Goal: Task Accomplishment & Management: Manage account settings

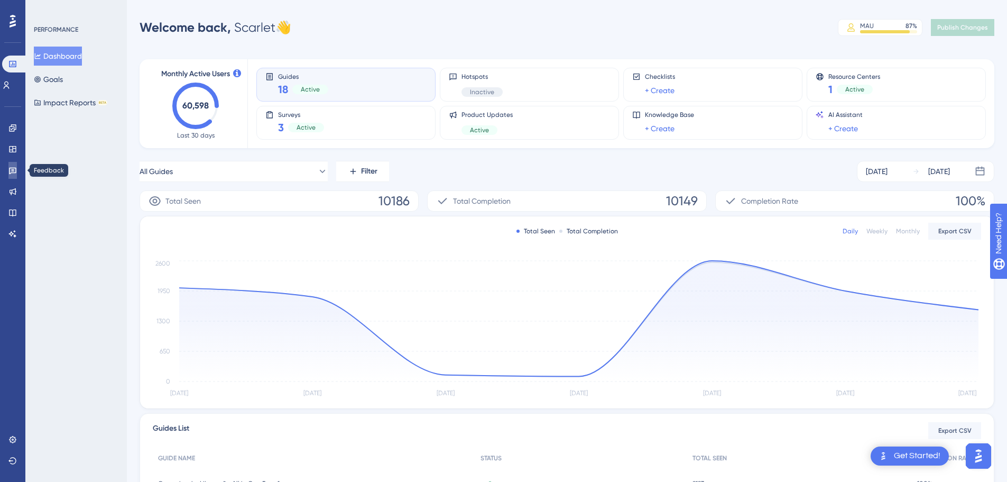
click at [16, 172] on icon at bounding box center [12, 171] width 7 height 7
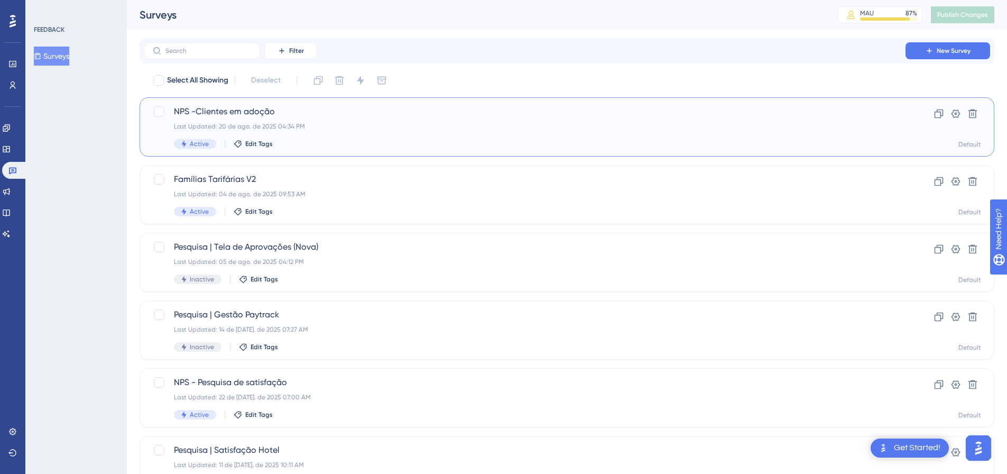
click at [320, 124] on div "Last Updated: 20 de ago. de 2025 04:34 PM" at bounding box center [525, 126] width 702 height 8
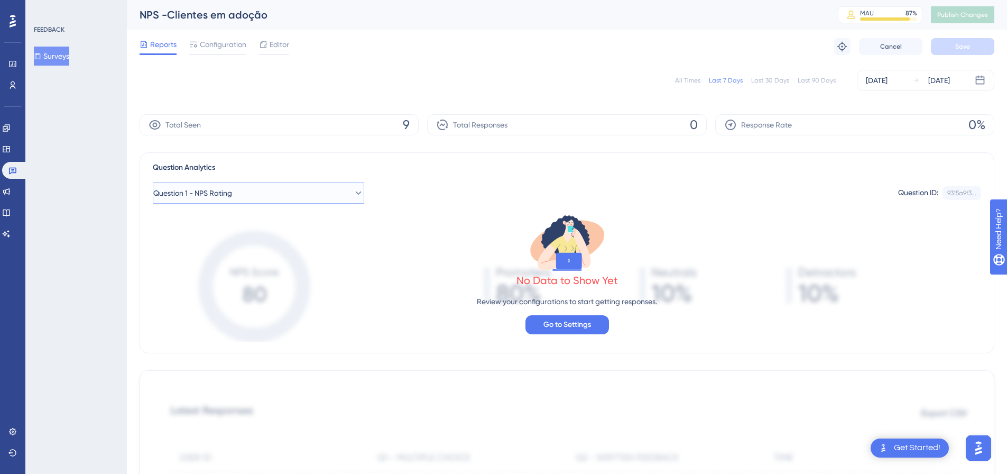
click at [353, 196] on icon at bounding box center [358, 193] width 11 height 11
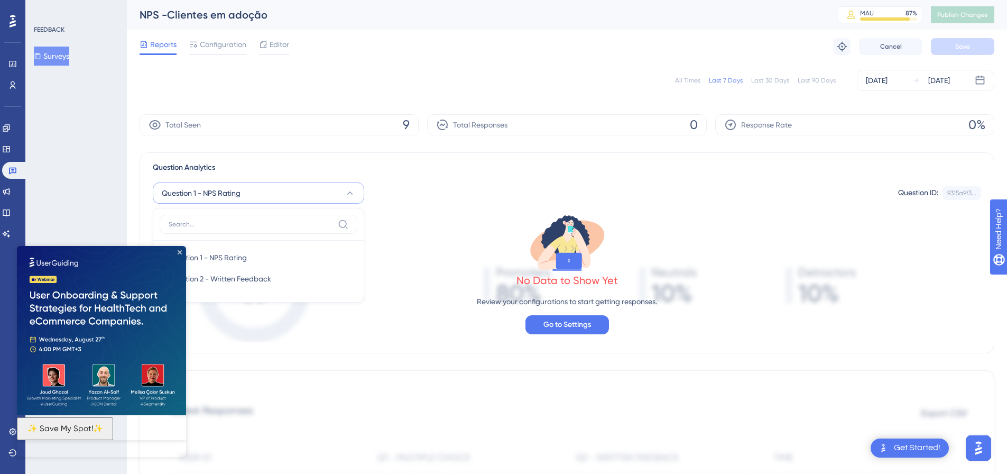
click at [181, 249] on img at bounding box center [101, 330] width 169 height 169
click at [180, 249] on img at bounding box center [101, 330] width 169 height 169
click at [180, 251] on icon "Close Preview" at bounding box center [180, 252] width 4 height 4
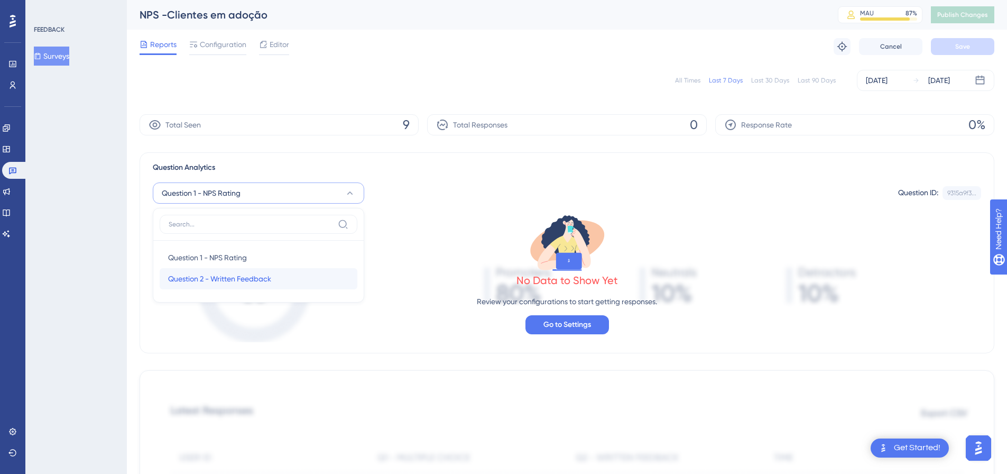
click at [298, 273] on div "Question 2 - Written Feedback Question 2 - Written Feedback" at bounding box center [258, 278] width 181 height 21
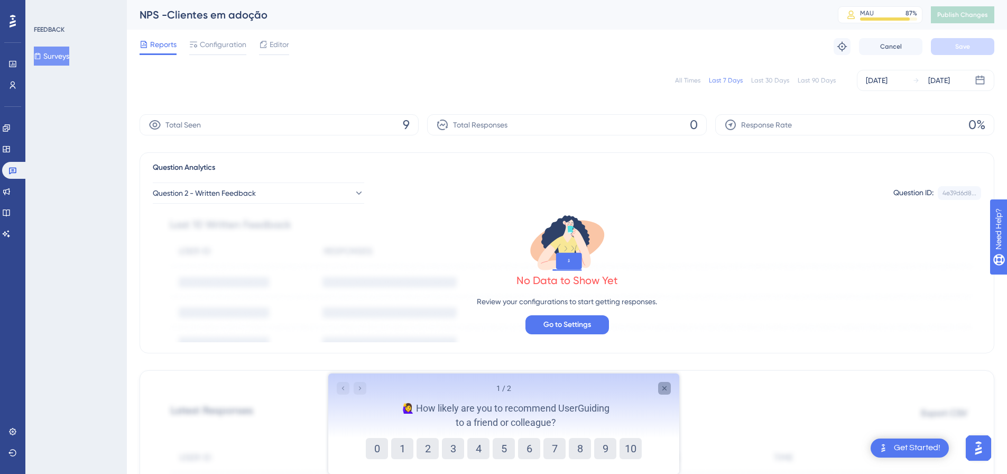
click at [668, 389] on div "Close survey" at bounding box center [664, 388] width 13 height 13
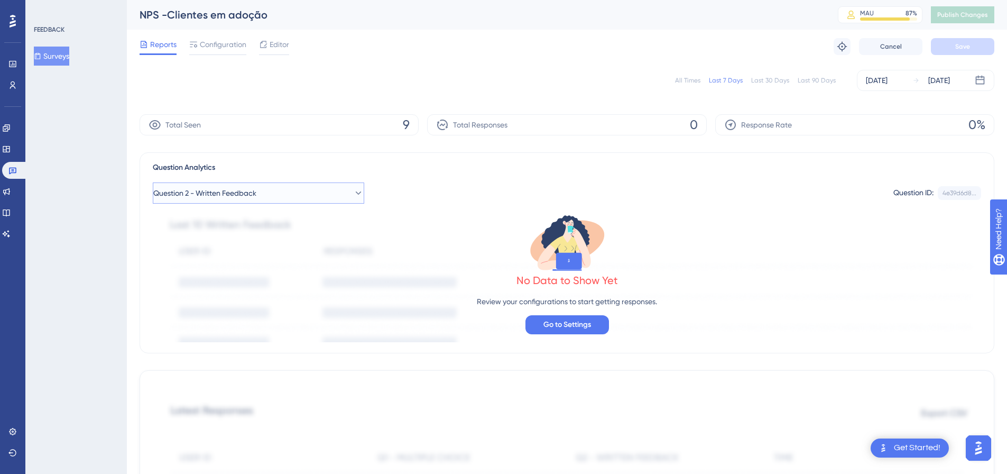
click at [253, 188] on span "Question 2 - Written Feedback" at bounding box center [204, 193] width 103 height 13
click at [208, 251] on div "Question 1 - NPS Rating Question 1 - NPS Rating" at bounding box center [258, 257] width 181 height 21
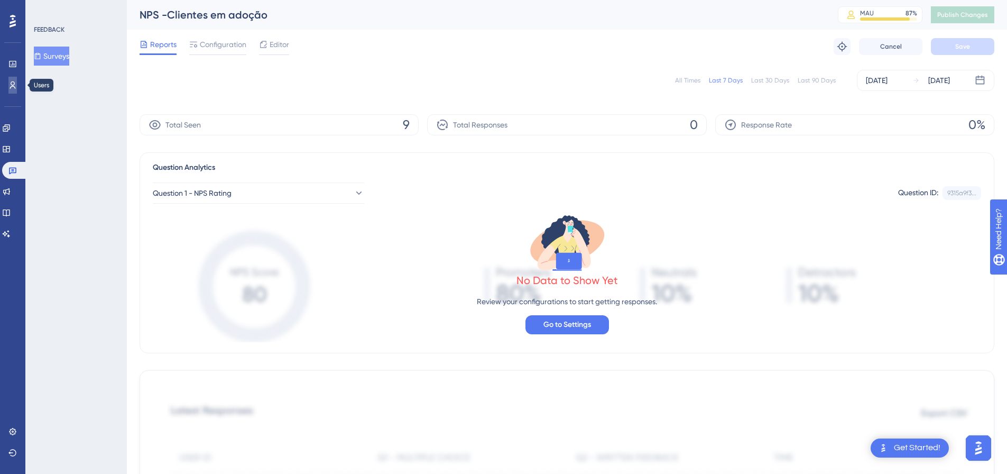
click at [16, 87] on icon at bounding box center [12, 85] width 8 height 8
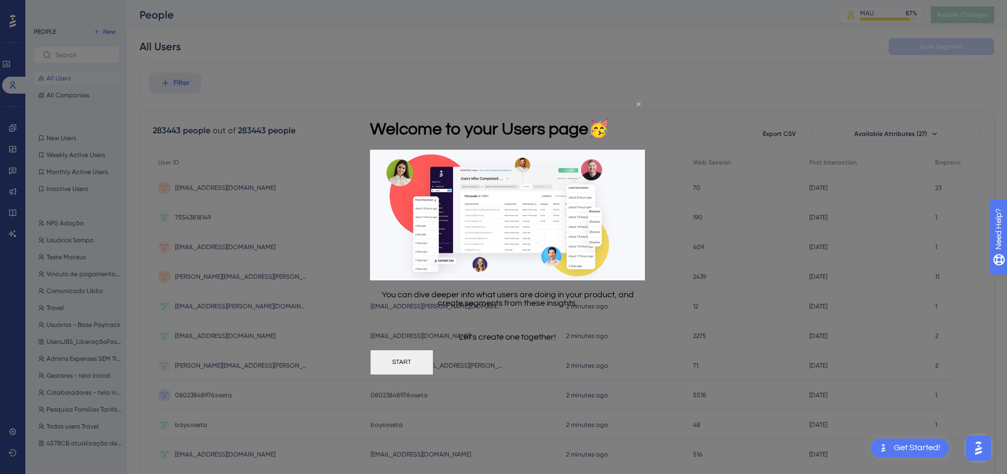
click at [638, 102] on icon "Close Preview" at bounding box center [639, 104] width 4 height 4
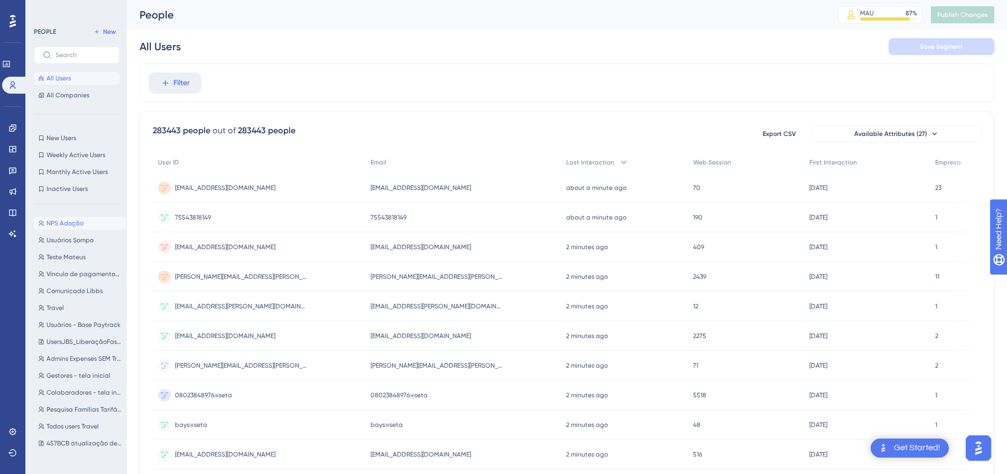
click at [65, 218] on button "NPS Adoção NPS Adoção" at bounding box center [80, 223] width 92 height 13
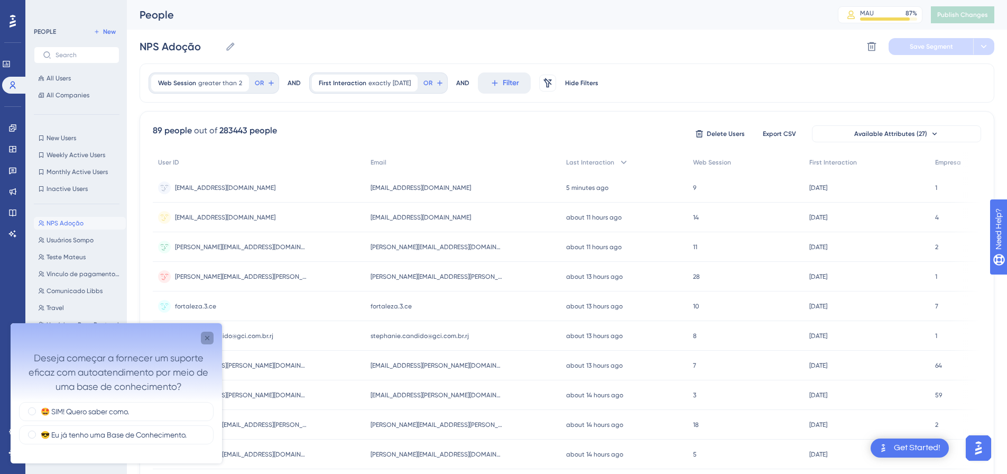
click at [208, 340] on icon "Close survey" at bounding box center [207, 338] width 8 height 8
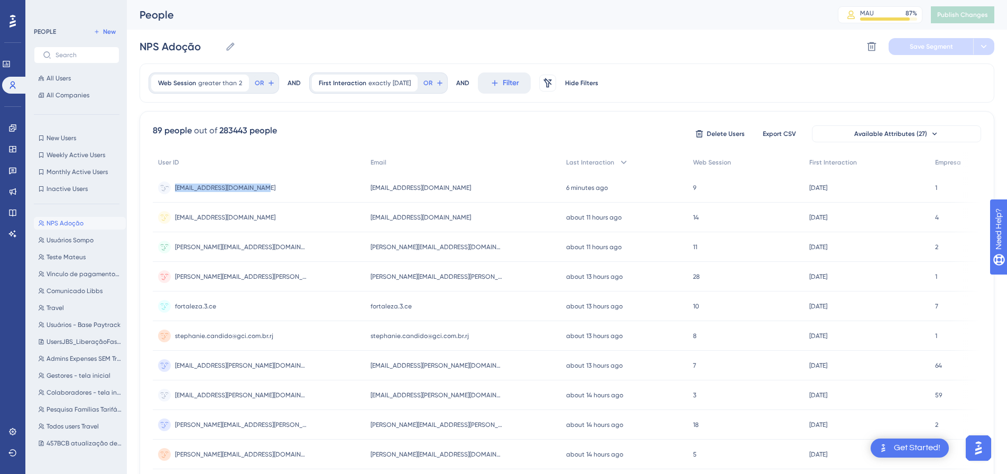
drag, startPoint x: 232, startPoint y: 196, endPoint x: 165, endPoint y: 193, distance: 66.7
click at [165, 193] on div "[EMAIL_ADDRESS][DOMAIN_NAME] [EMAIL_ADDRESS][DOMAIN_NAME]" at bounding box center [259, 188] width 213 height 30
copy div "[EMAIL_ADDRESS][DOMAIN_NAME]"
click at [8, 173] on link at bounding box center [12, 170] width 8 height 17
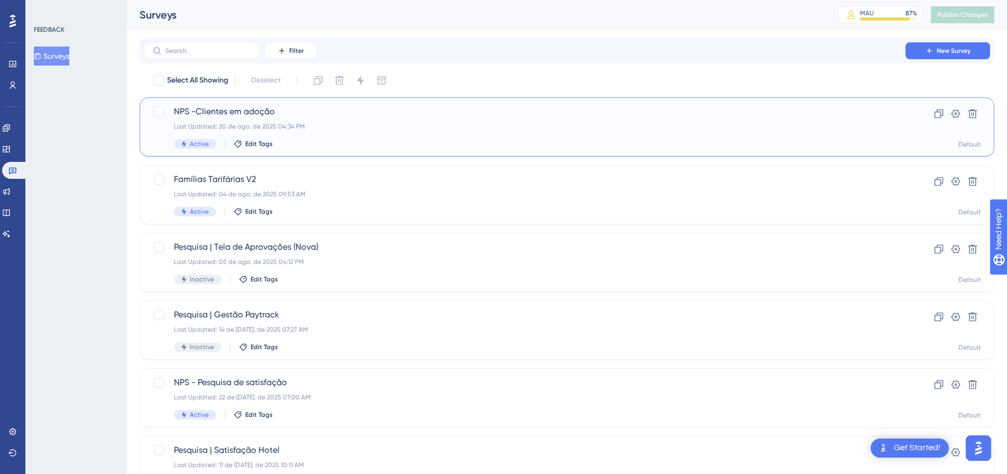
click at [332, 121] on div "NPS -Clientes em adoção Last Updated: 20 de ago. de 2025 04:34 PM Active Edit T…" at bounding box center [525, 126] width 702 height 43
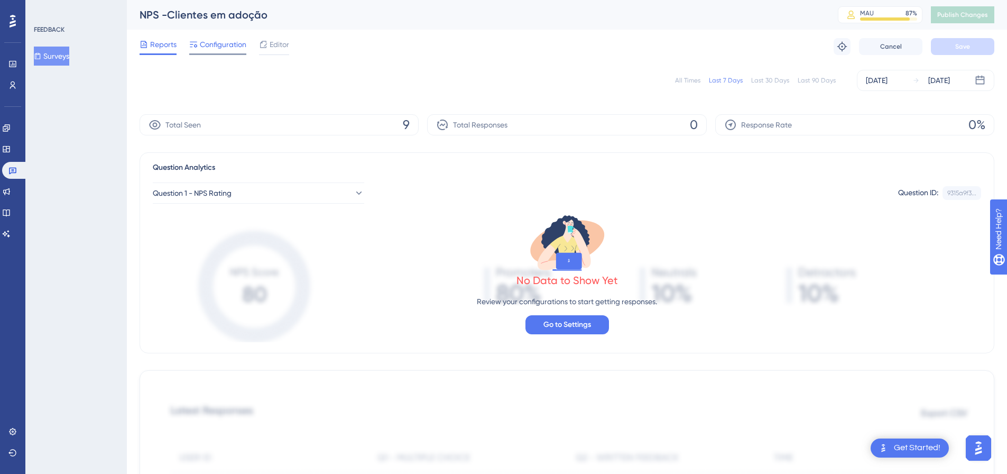
click at [243, 44] on span "Configuration" at bounding box center [223, 44] width 47 height 13
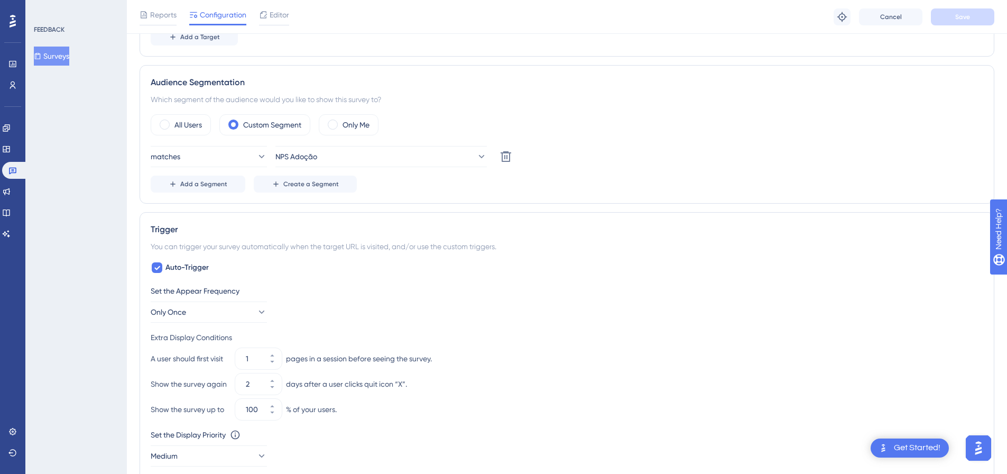
scroll to position [317, 0]
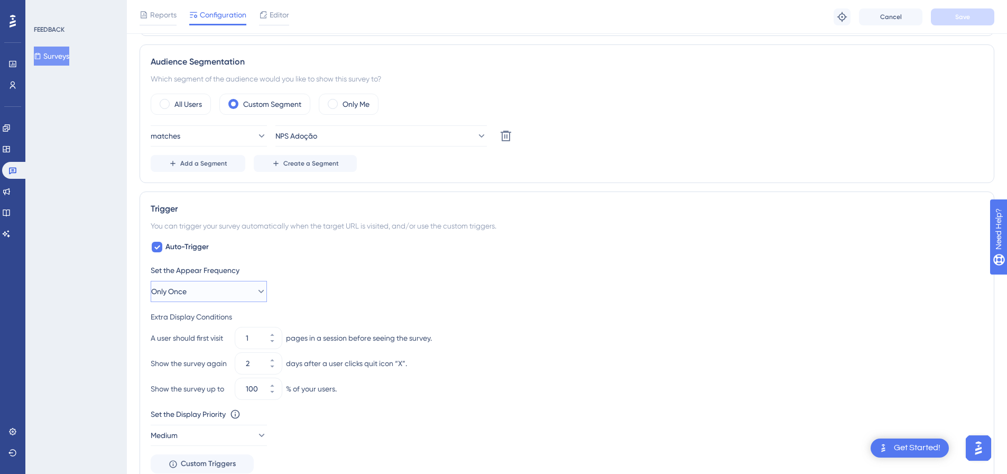
click at [256, 288] on icon at bounding box center [261, 291] width 11 height 11
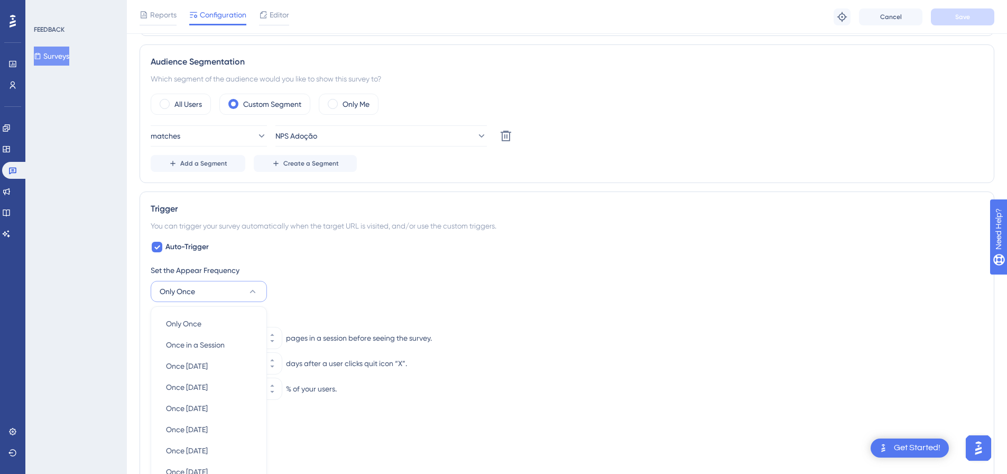
scroll to position [489, 0]
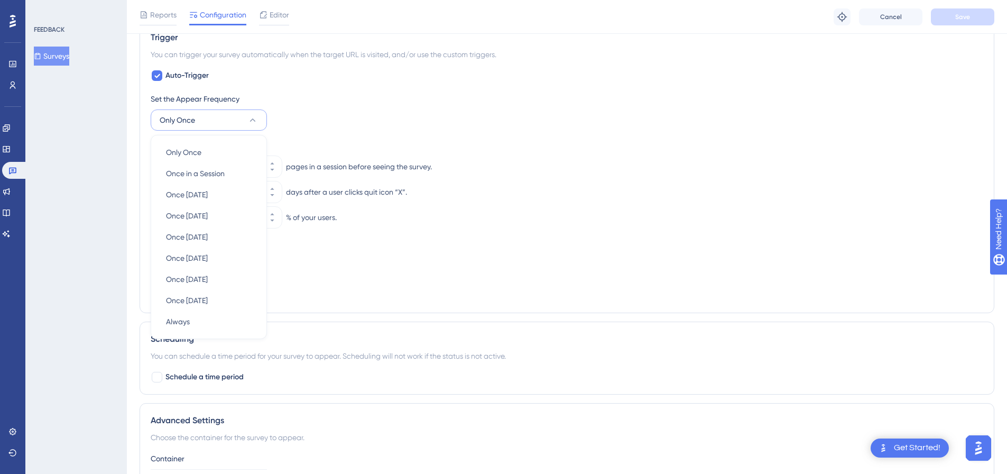
click at [288, 283] on div "Set the Appear Frequency Only Once Only Once Only Once Once in a Session Once i…" at bounding box center [567, 197] width 833 height 209
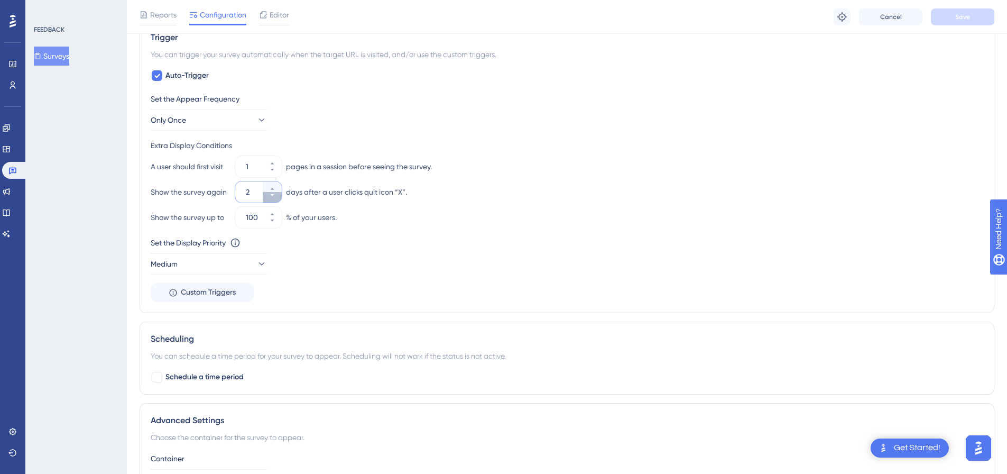
click at [270, 194] on icon at bounding box center [272, 195] width 6 height 6
click at [271, 185] on button "0" at bounding box center [272, 186] width 19 height 11
type input "1"
click at [256, 121] on icon at bounding box center [261, 120] width 11 height 11
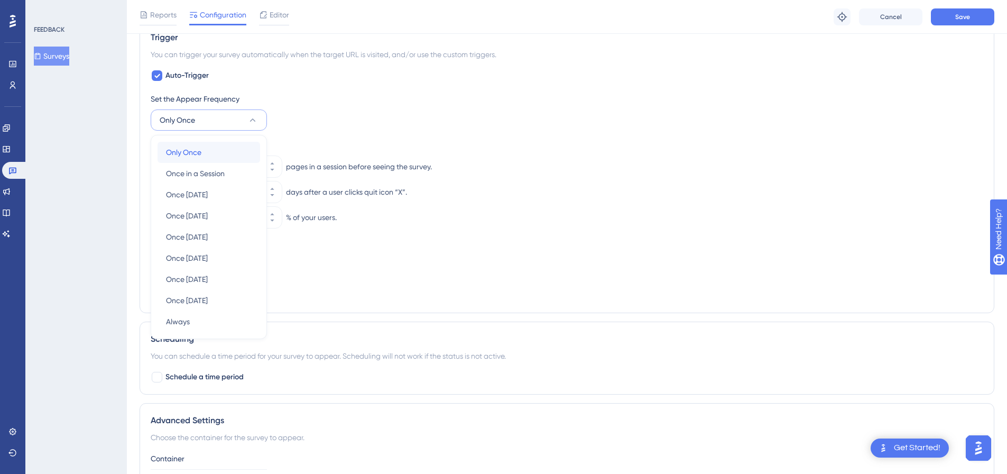
click at [221, 149] on div "Only Once Only Once" at bounding box center [209, 152] width 86 height 21
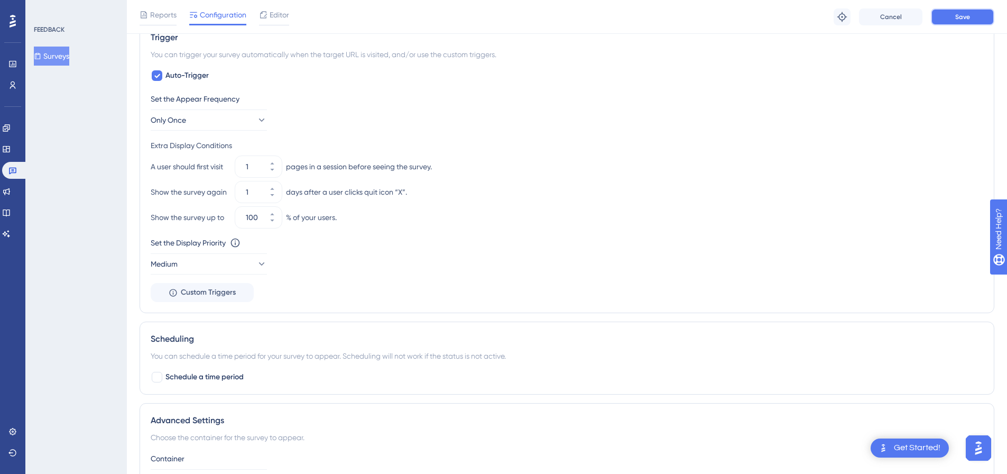
click at [936, 20] on button "Save" at bounding box center [962, 16] width 63 height 17
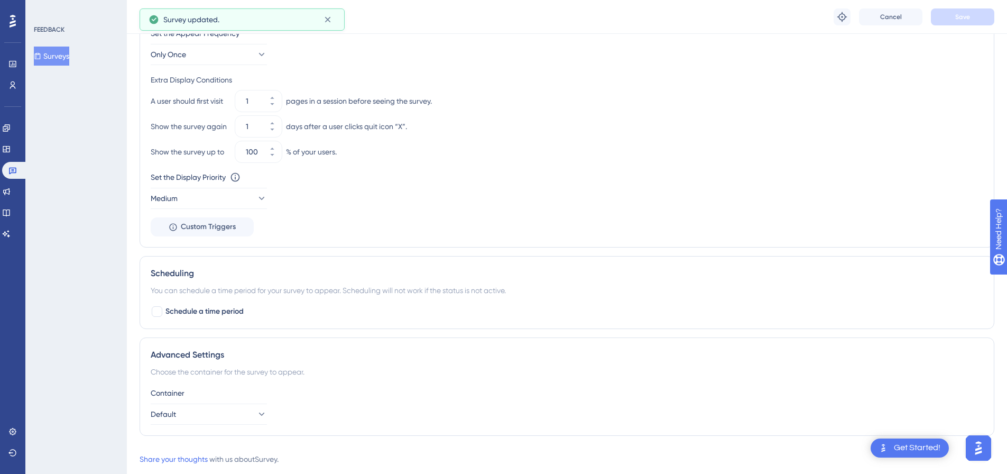
scroll to position [580, 0]
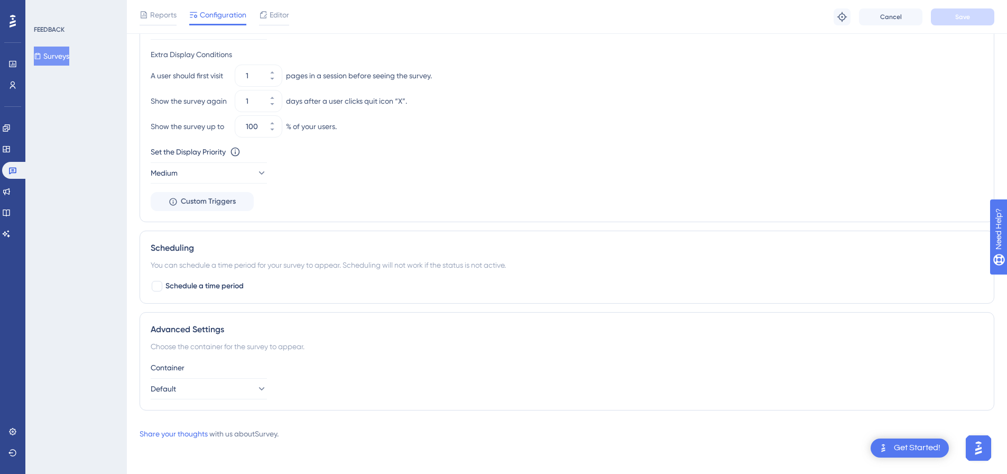
click at [15, 24] on icon at bounding box center [13, 21] width 6 height 14
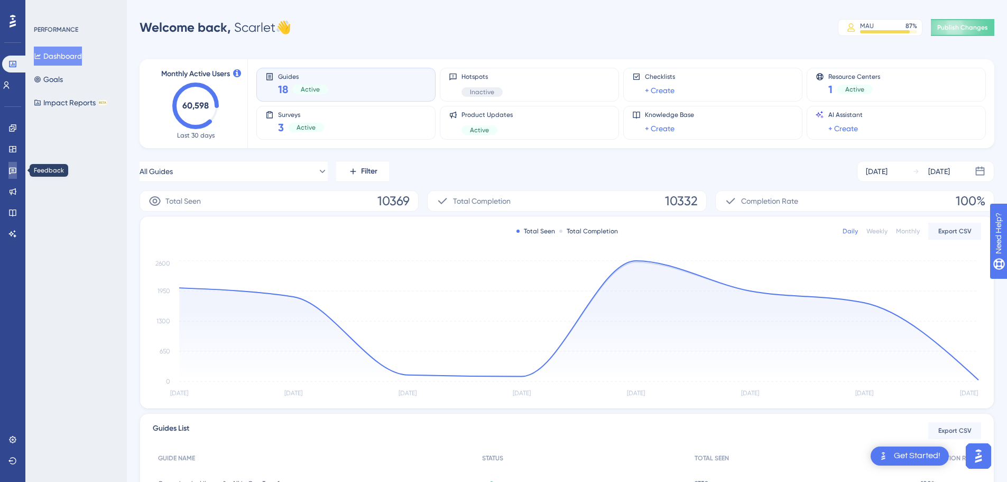
click at [13, 168] on icon at bounding box center [12, 170] width 8 height 8
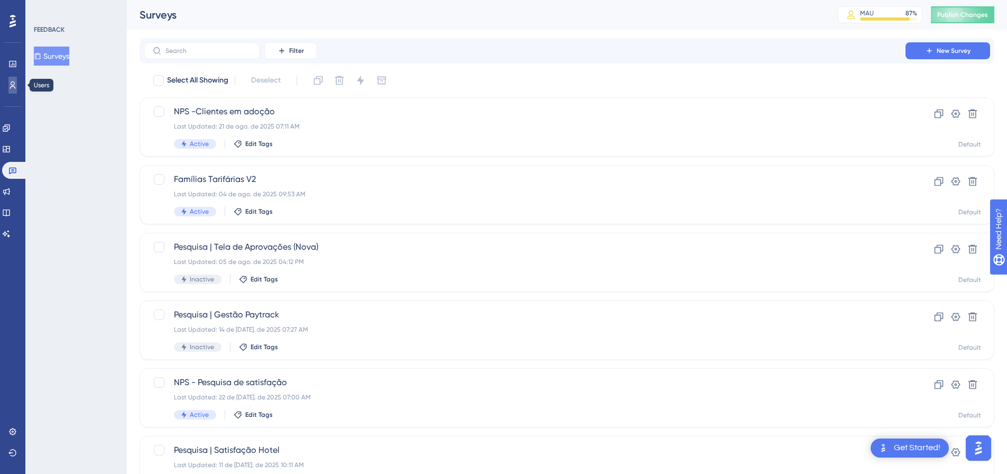
click at [14, 83] on icon at bounding box center [13, 84] width 6 height 7
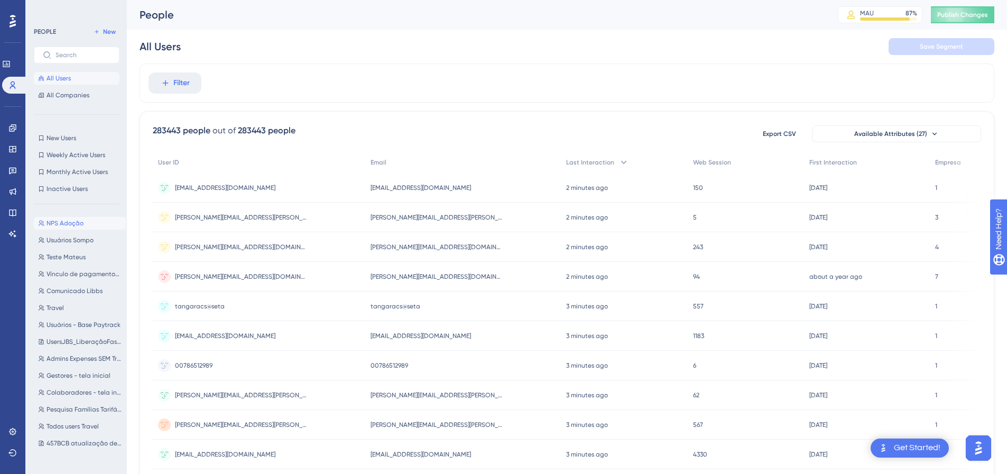
click at [72, 227] on span "NPS Adoção" at bounding box center [65, 223] width 37 height 8
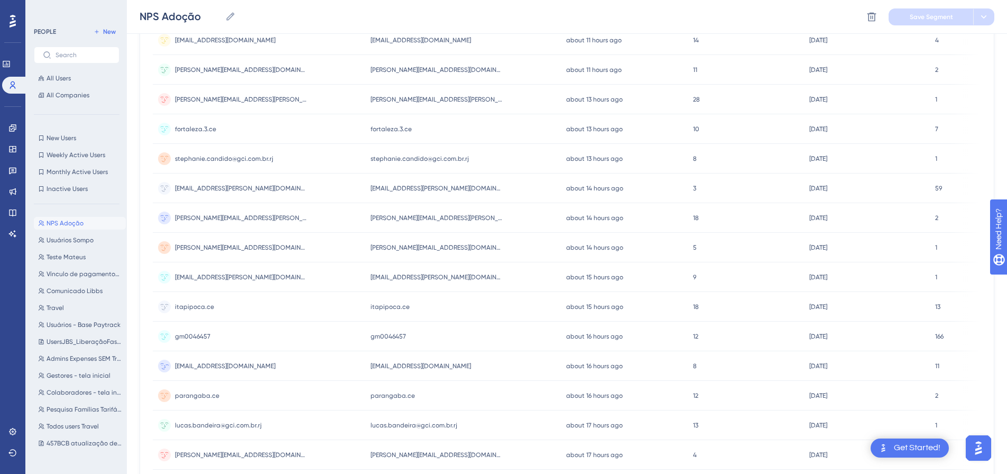
scroll to position [211, 0]
copy span "[EMAIL_ADDRESS][DOMAIN_NAME]"
drag, startPoint x: 255, startPoint y: 365, endPoint x: 176, endPoint y: 374, distance: 80.3
click at [176, 374] on div "[EMAIL_ADDRESS][DOMAIN_NAME] [EMAIL_ADDRESS][DOMAIN_NAME]" at bounding box center [259, 366] width 213 height 30
click at [14, 170] on icon at bounding box center [12, 171] width 7 height 7
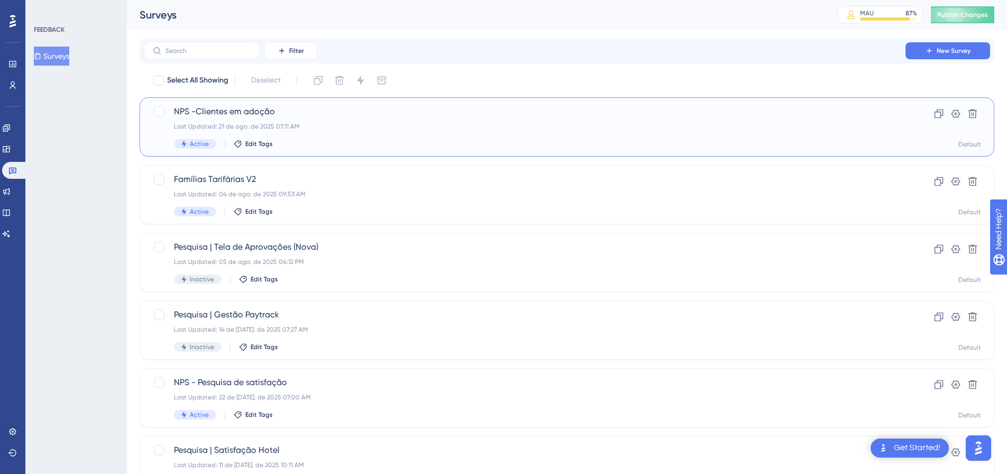
click at [344, 131] on div "NPS -Clientes em adoção Last Updated: 21 de ago. de 2025 07:11 AM Active Edit T…" at bounding box center [525, 126] width 702 height 43
